Goal: Information Seeking & Learning: Find contact information

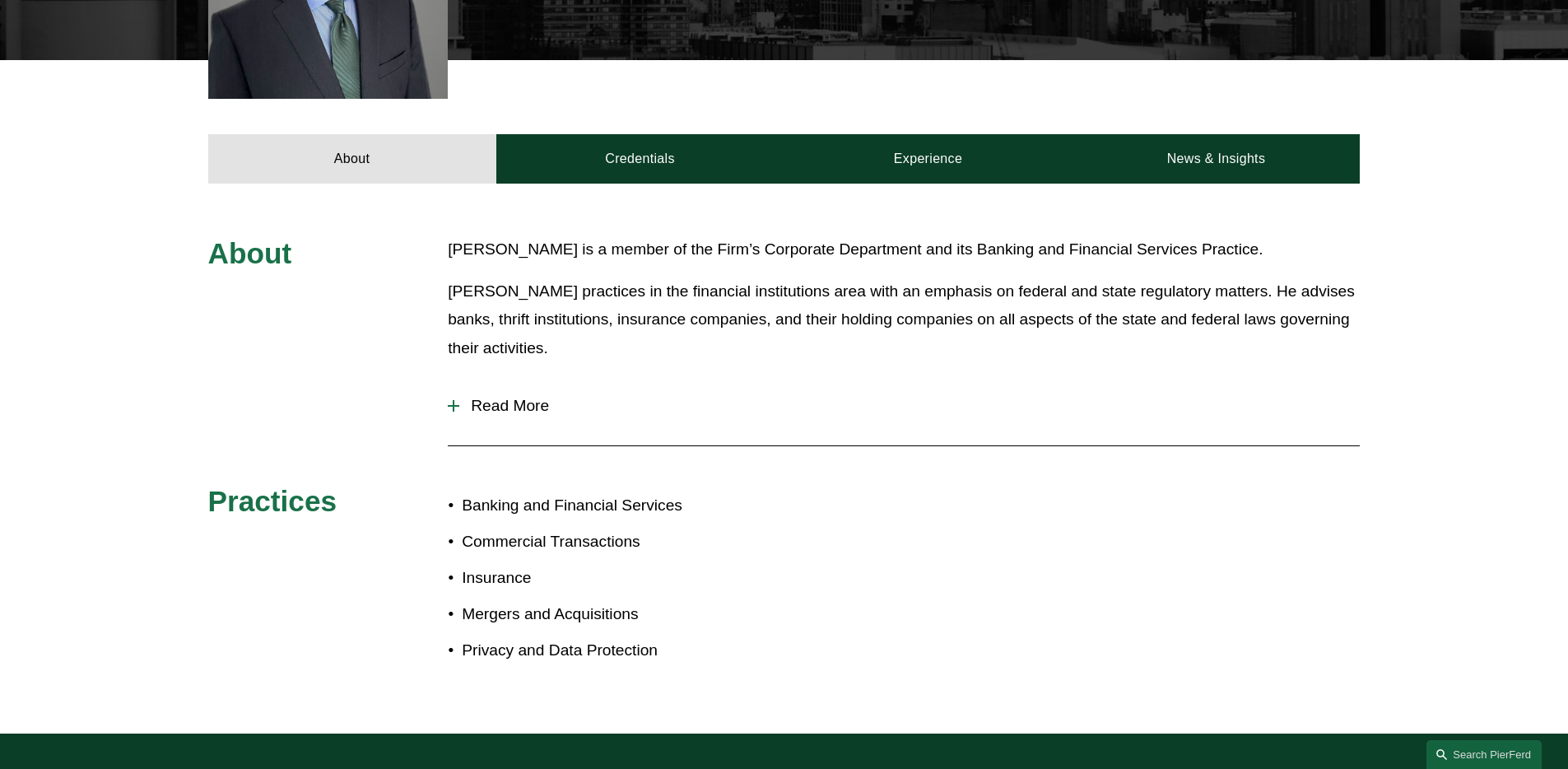
scroll to position [538, 0]
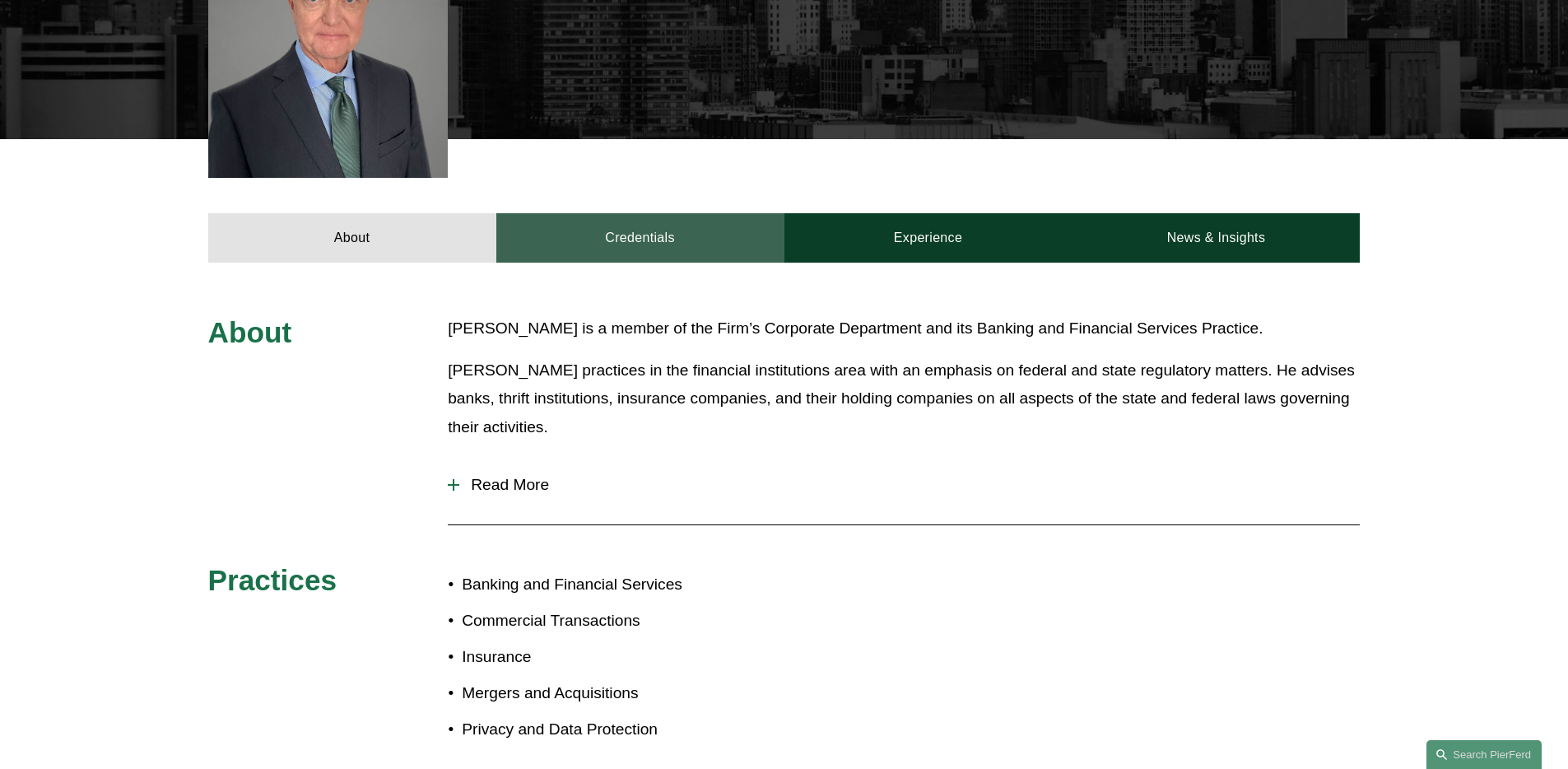
click at [680, 213] on link "Credentials" at bounding box center [640, 238] width 288 height 50
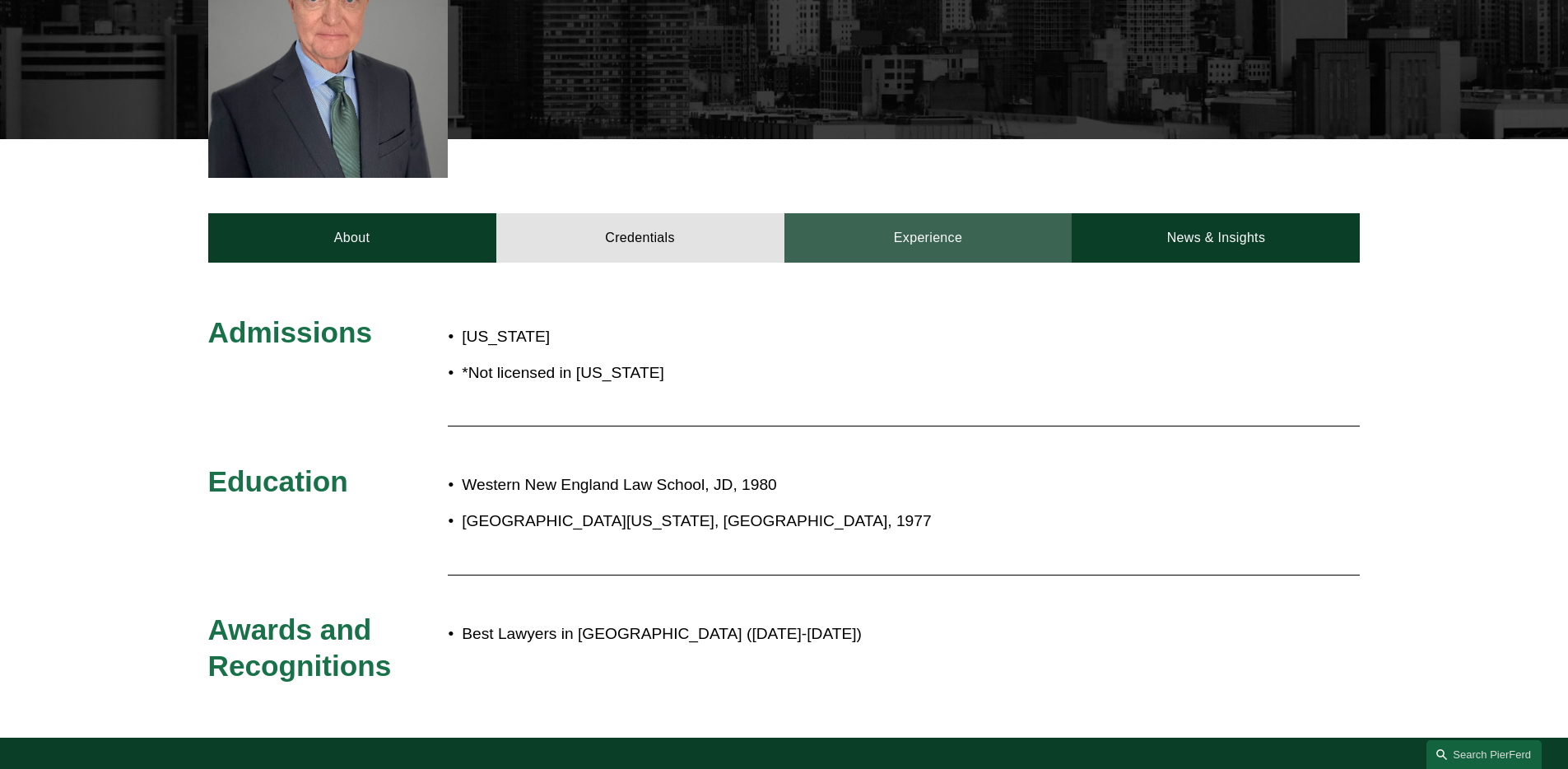
click at [929, 222] on link "Experience" at bounding box center [928, 238] width 288 height 50
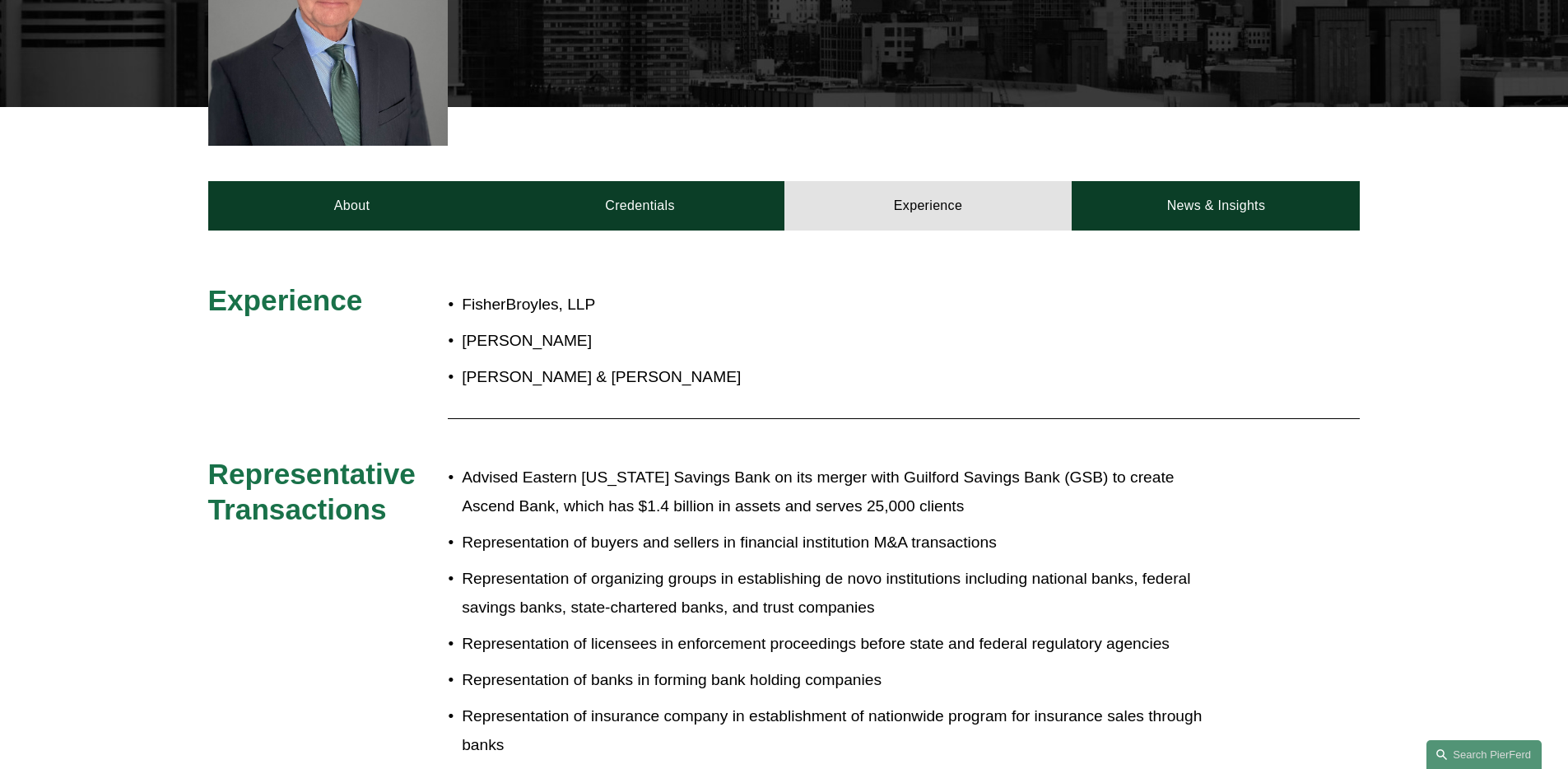
scroll to position [542, 0]
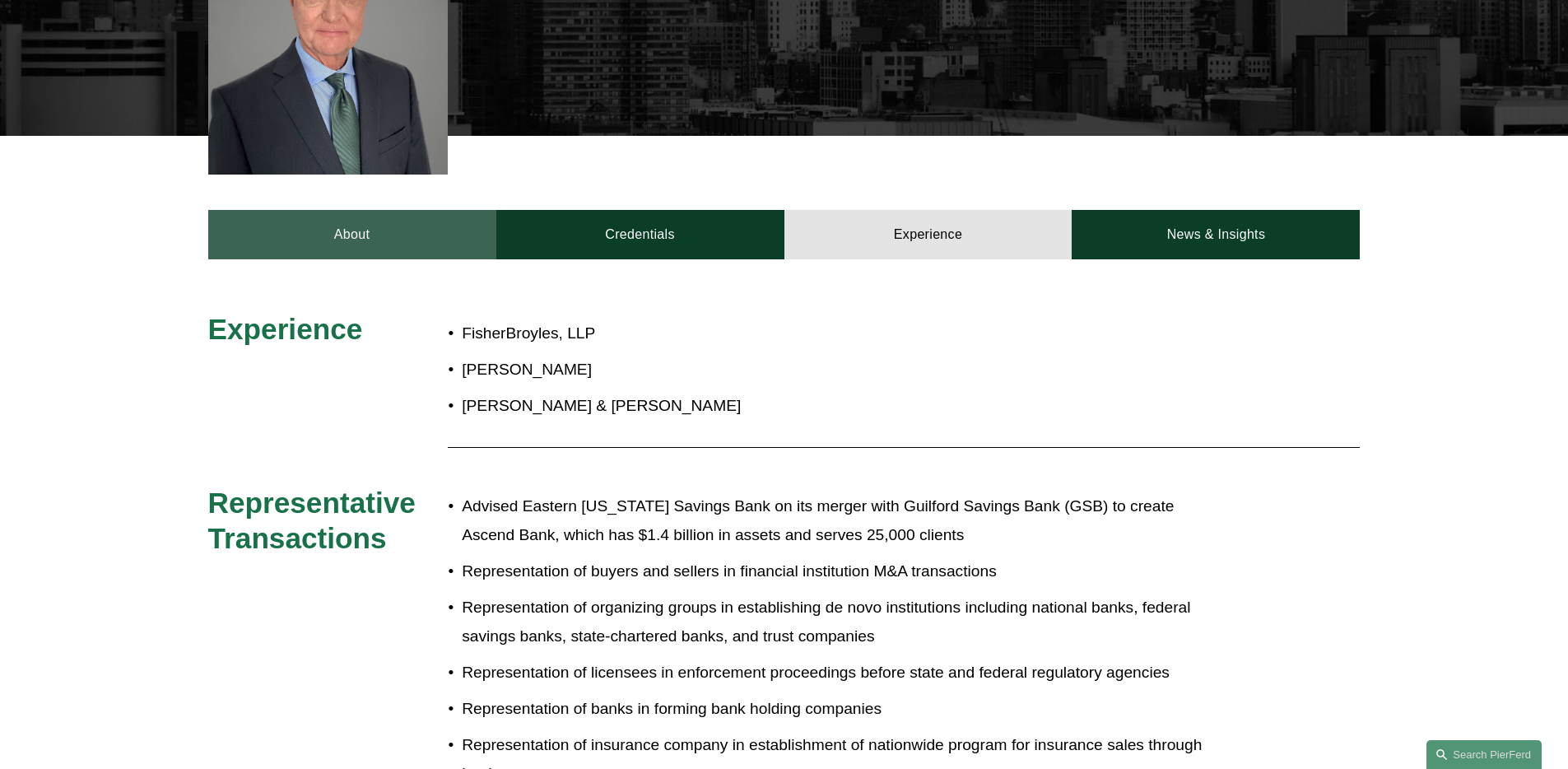
click at [398, 210] on link "About" at bounding box center [352, 234] width 288 height 50
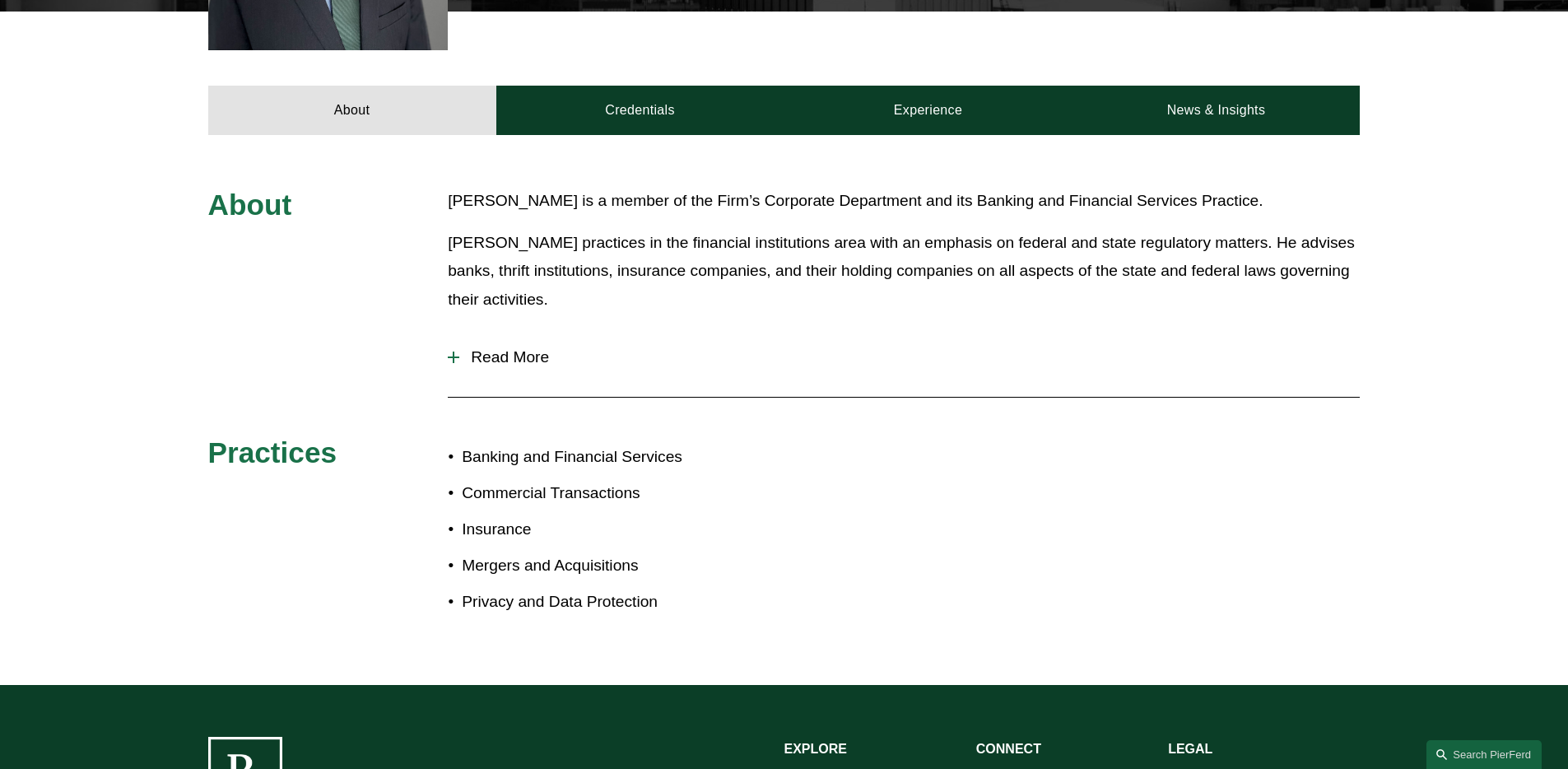
scroll to position [619, 0]
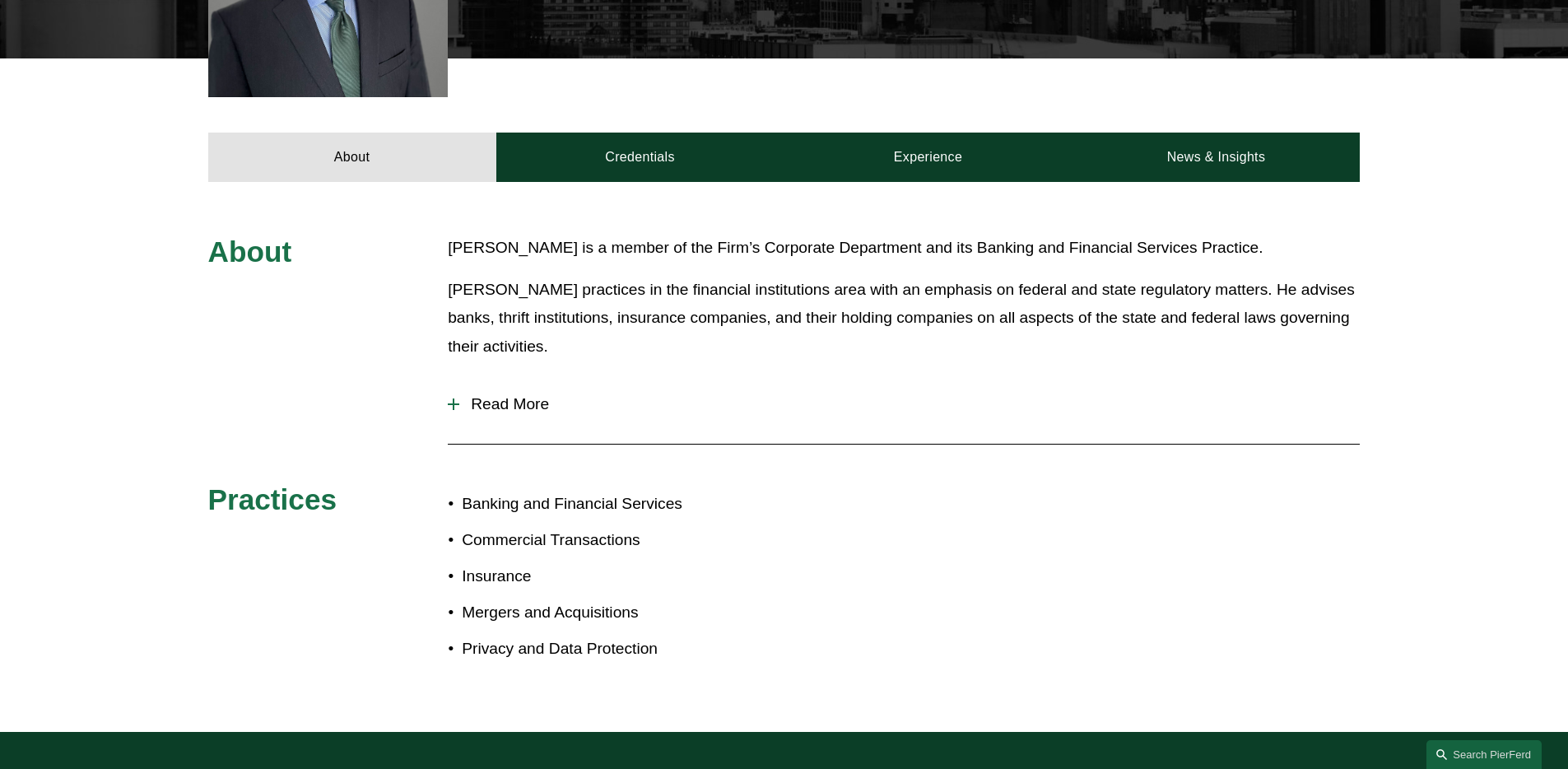
click at [555, 530] on p "Commercial Transactions" at bounding box center [622, 540] width 322 height 29
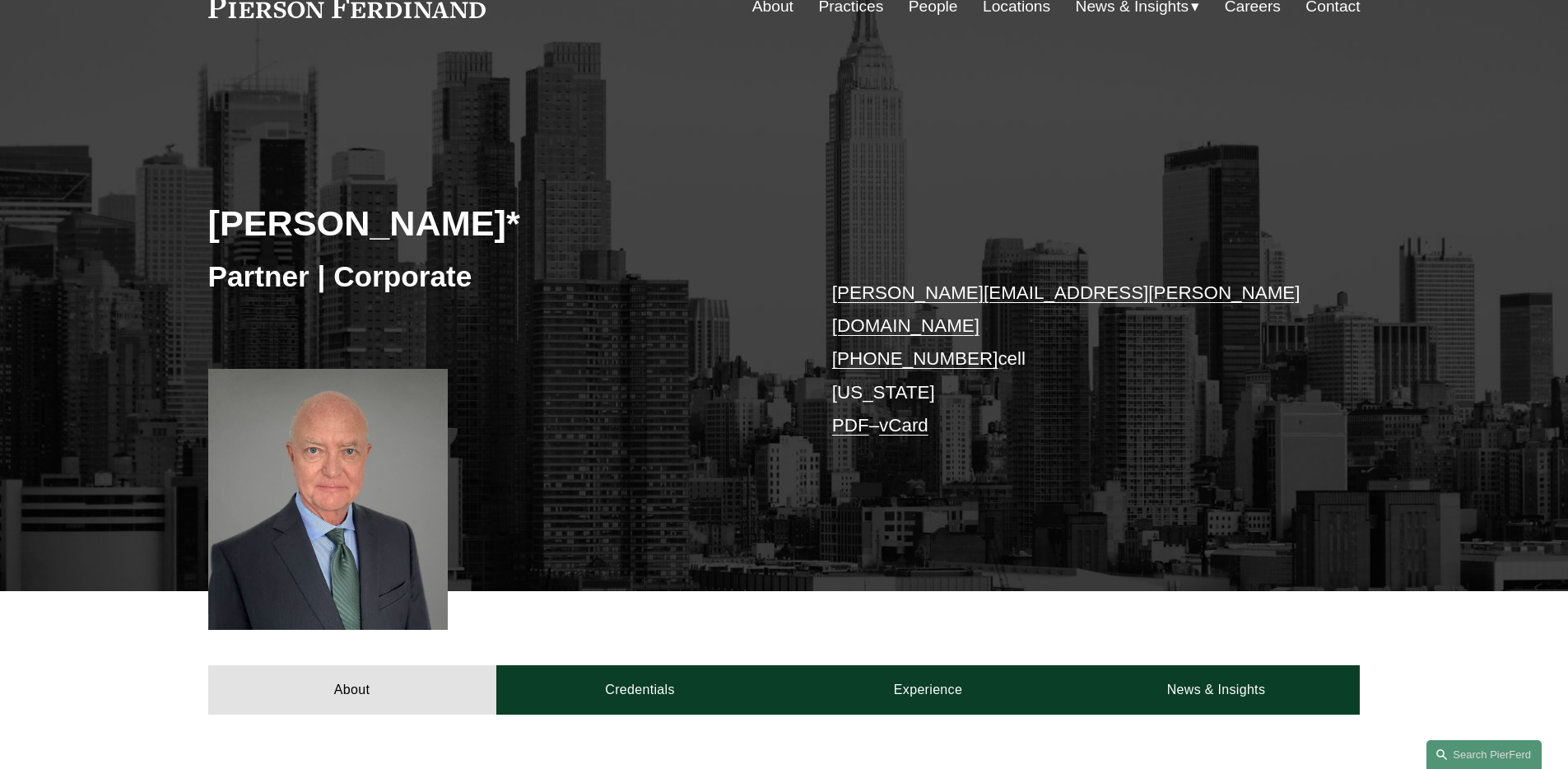
scroll to position [0, 0]
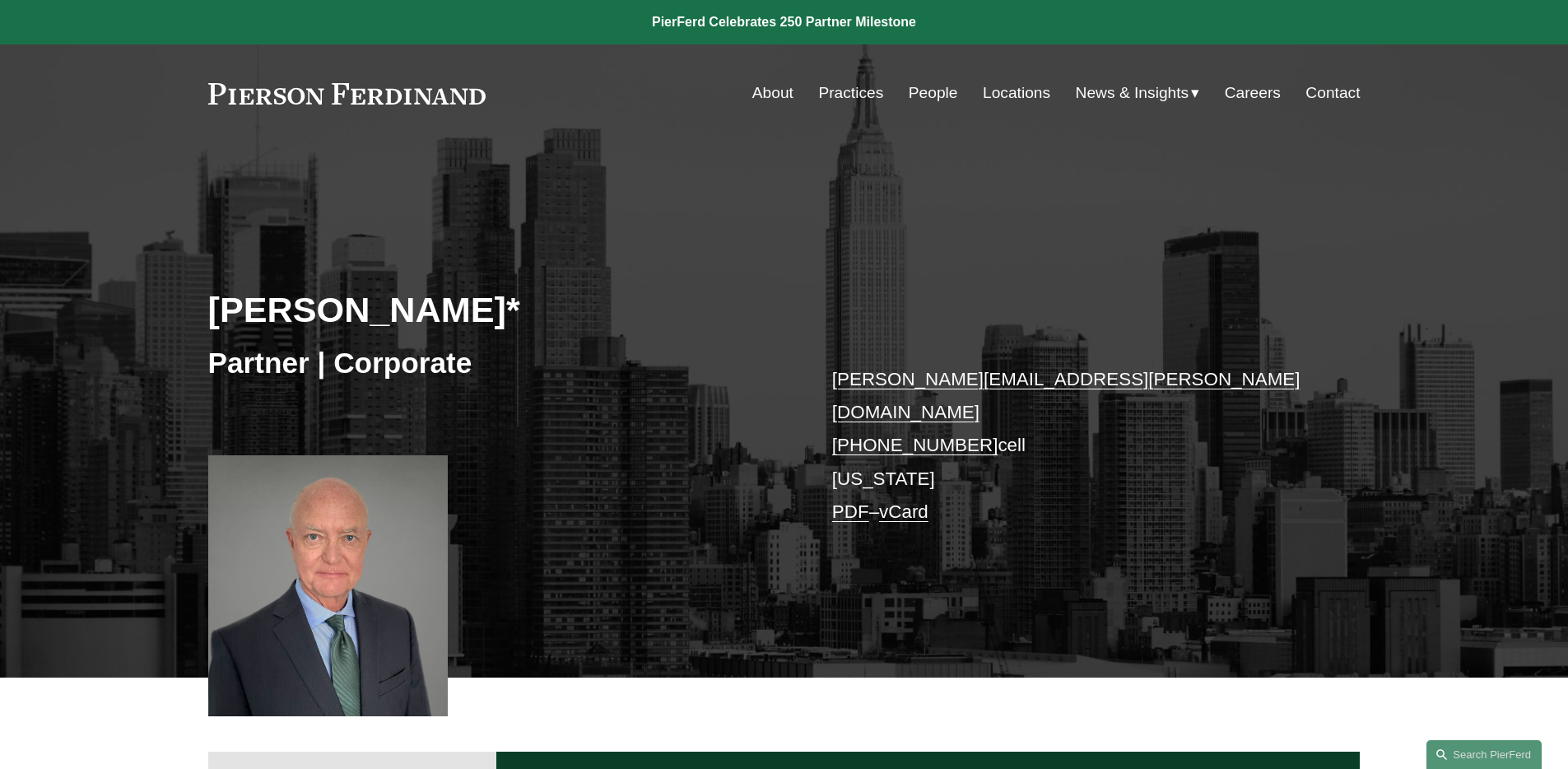
click at [930, 86] on link "People" at bounding box center [933, 93] width 50 height 31
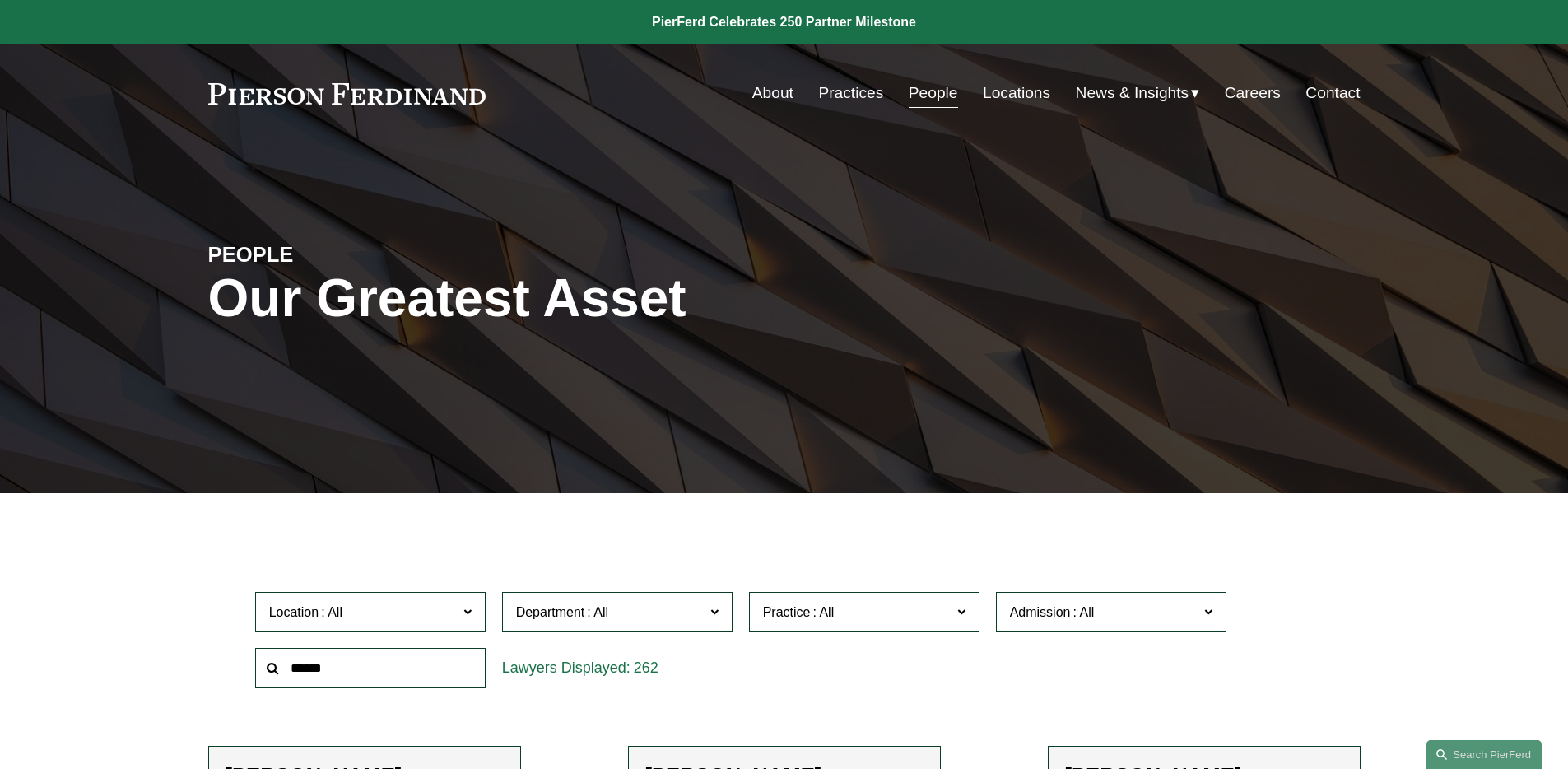
click at [888, 587] on div "Practice All Antitrust Counseling Appellate Arbitration and Mediation Banking a…" at bounding box center [864, 611] width 247 height 56
click at [888, 605] on span "Practice" at bounding box center [857, 611] width 189 height 22
click at [0, 0] on link "Banking and Financial Services" at bounding box center [0, 0] width 0 height 0
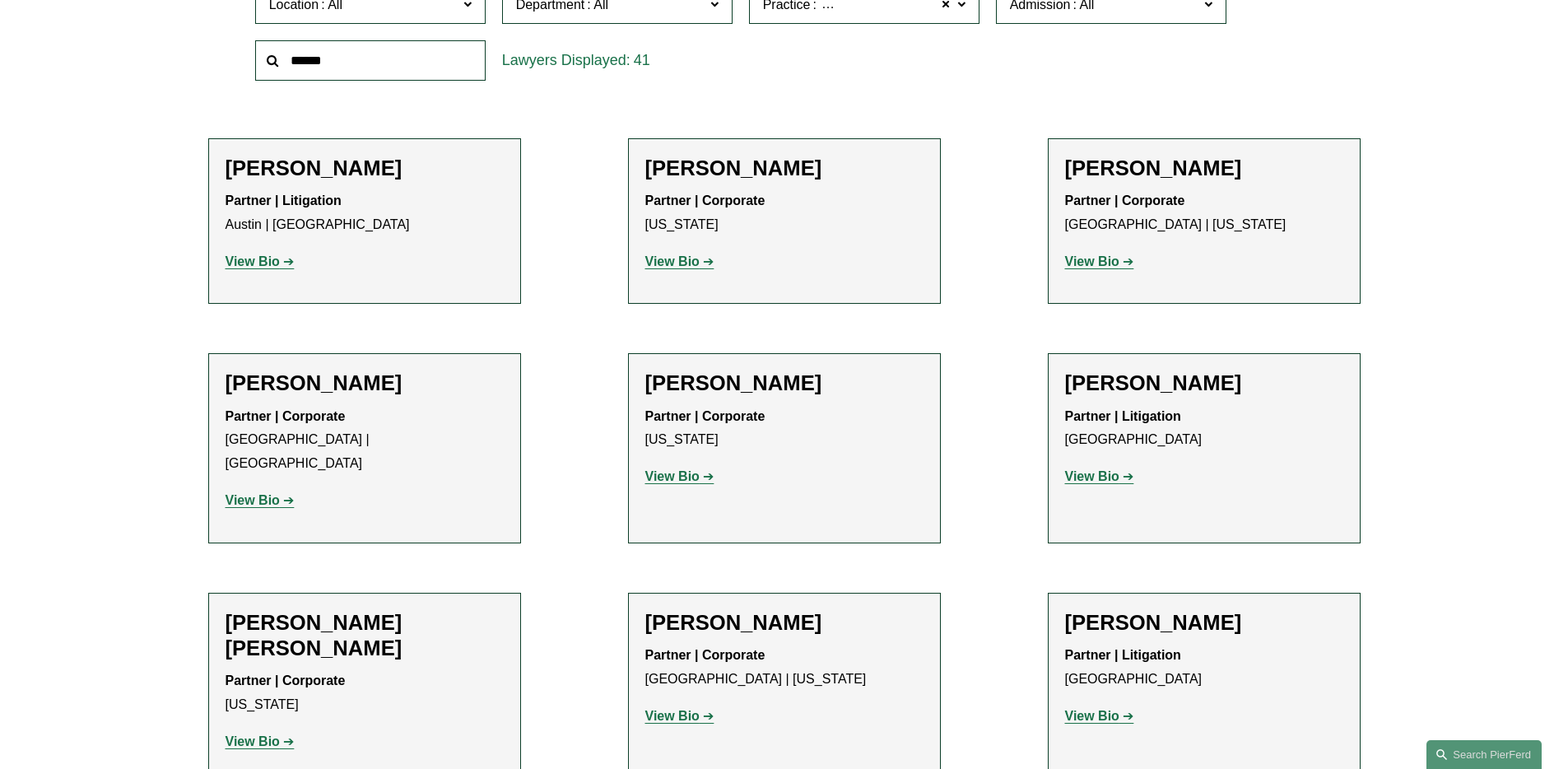
scroll to position [3047, 0]
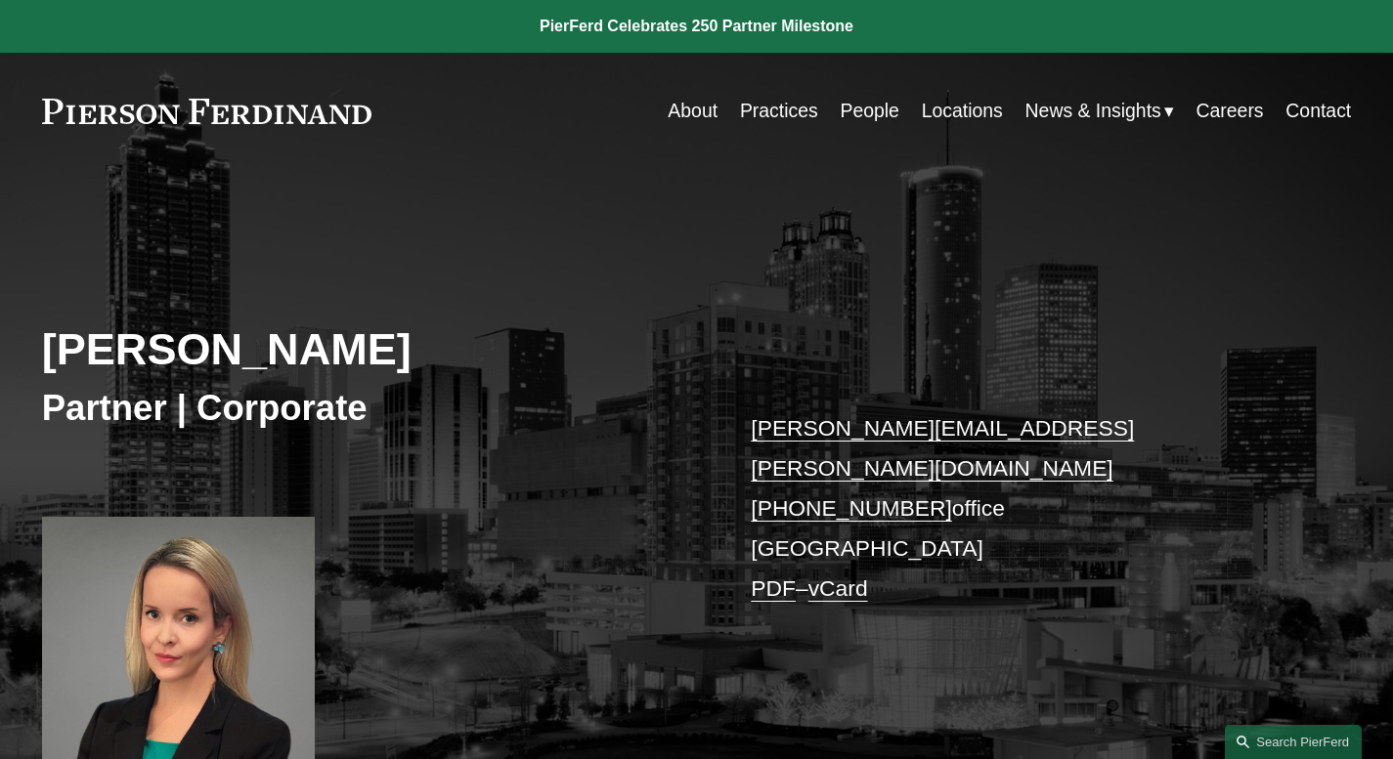
scroll to position [892, 0]
